Goal: Transaction & Acquisition: Purchase product/service

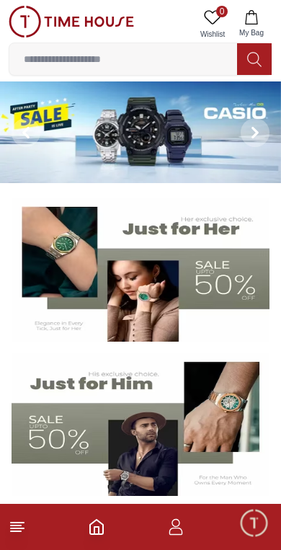
click at [112, 135] on img at bounding box center [140, 132] width 281 height 102
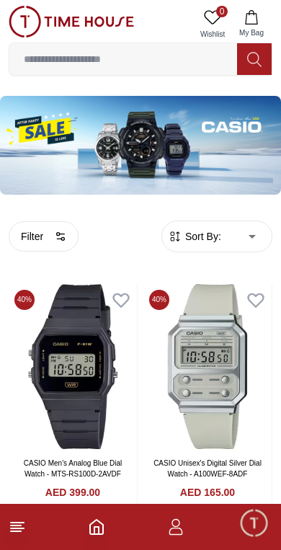
click at [40, 229] on button "Filter" at bounding box center [44, 236] width 70 height 30
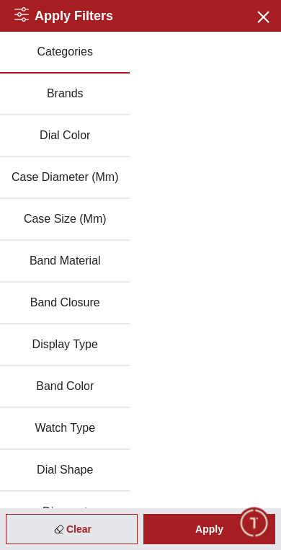
click at [48, 95] on button "Brands" at bounding box center [65, 95] width 130 height 42
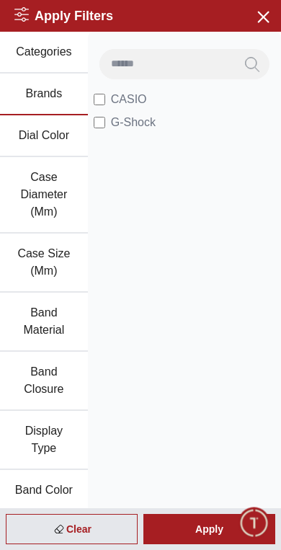
click at [214, 521] on div "Apply" at bounding box center [210, 529] width 132 height 30
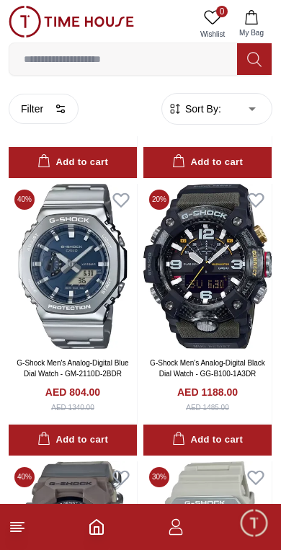
scroll to position [933, 0]
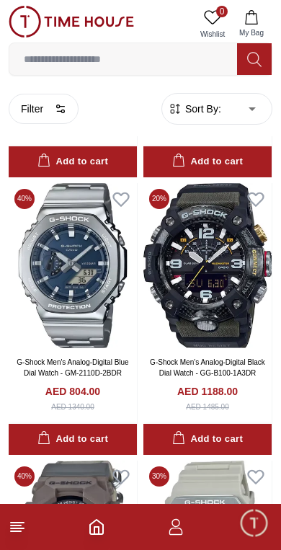
click at [85, 264] on img at bounding box center [73, 265] width 128 height 165
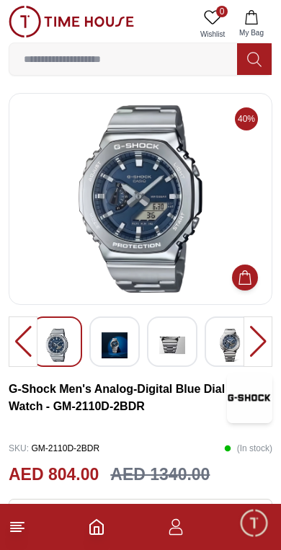
click at [102, 341] on img at bounding box center [115, 345] width 26 height 33
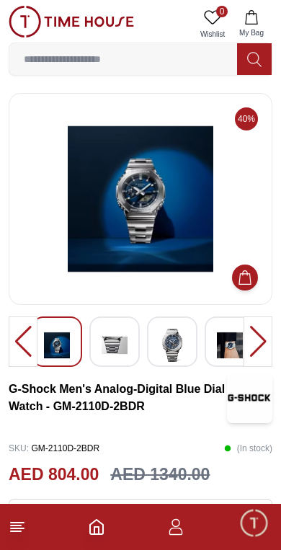
click at [111, 337] on img at bounding box center [115, 345] width 26 height 33
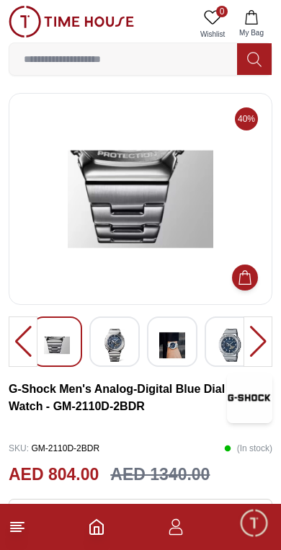
click at [152, 332] on div at bounding box center [172, 342] width 50 height 50
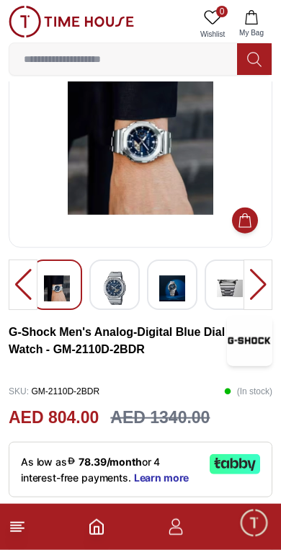
scroll to position [58, 0]
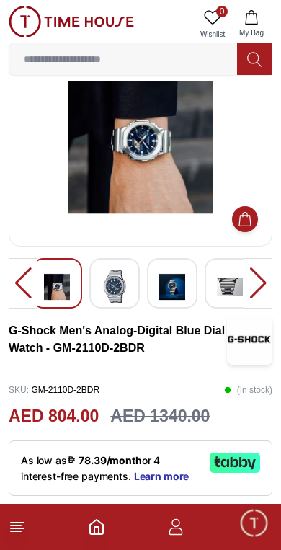
click at [219, 281] on img at bounding box center [230, 286] width 26 height 33
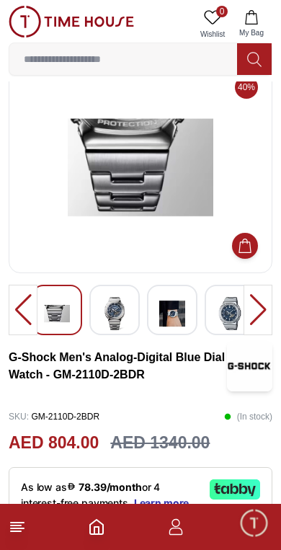
scroll to position [0, 0]
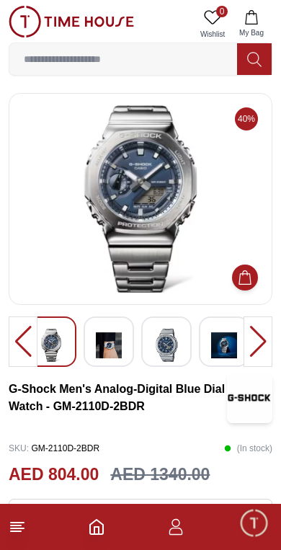
click at [212, 338] on img at bounding box center [224, 345] width 26 height 33
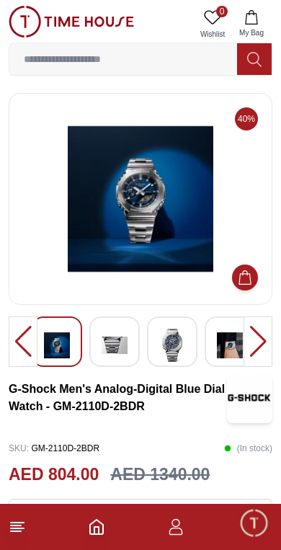
click at [177, 333] on img at bounding box center [172, 345] width 26 height 33
